Goal: Ask a question

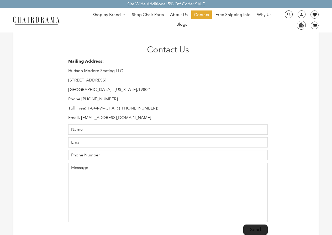
click at [193, 11] on link "Contact" at bounding box center [201, 14] width 20 height 8
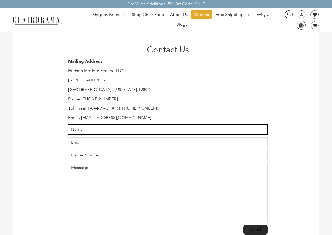
click at [99, 126] on input "Name" at bounding box center [167, 129] width 199 height 10
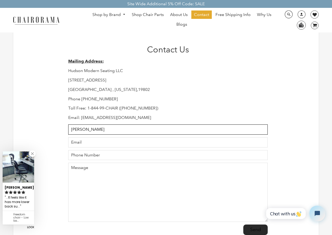
type input "Terence"
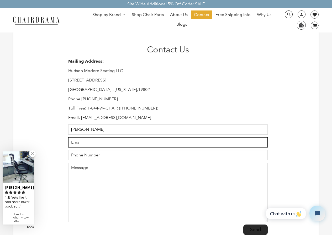
click at [105, 138] on input "Email" at bounding box center [167, 142] width 199 height 10
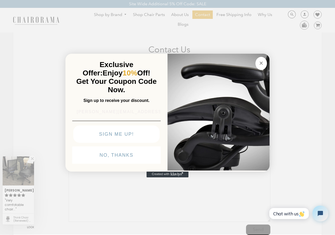
type input "Terence_Paucek@gmail.com"
click at [99, 121] on img "POPUP Form" at bounding box center [116, 121] width 89 height 0
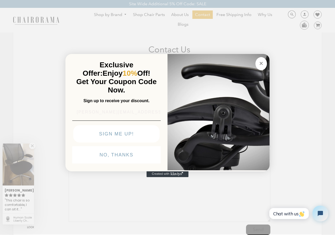
click at [95, 143] on button "SIGN ME UP!" at bounding box center [116, 133] width 86 height 17
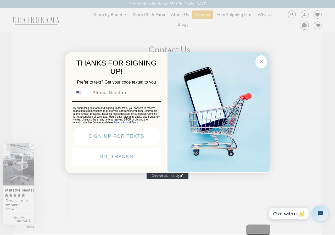
click at [103, 148] on div "SIGN UP FOR TEXTS" at bounding box center [117, 137] width 92 height 22
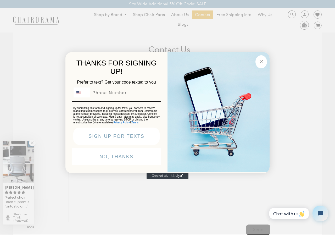
click at [104, 88] on input "Phone Number" at bounding box center [125, 93] width 70 height 10
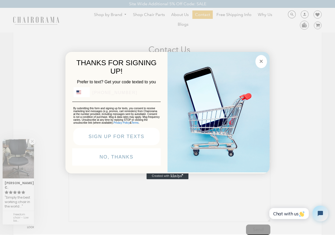
type input "+1-368-335-8491"
